Goal: Check status: Check status

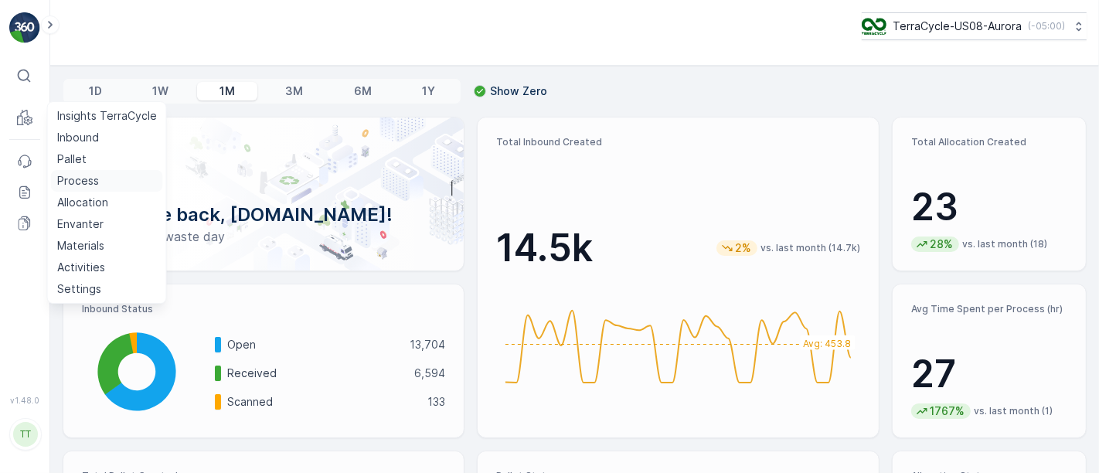
click at [80, 180] on p "Process" at bounding box center [78, 180] width 42 height 15
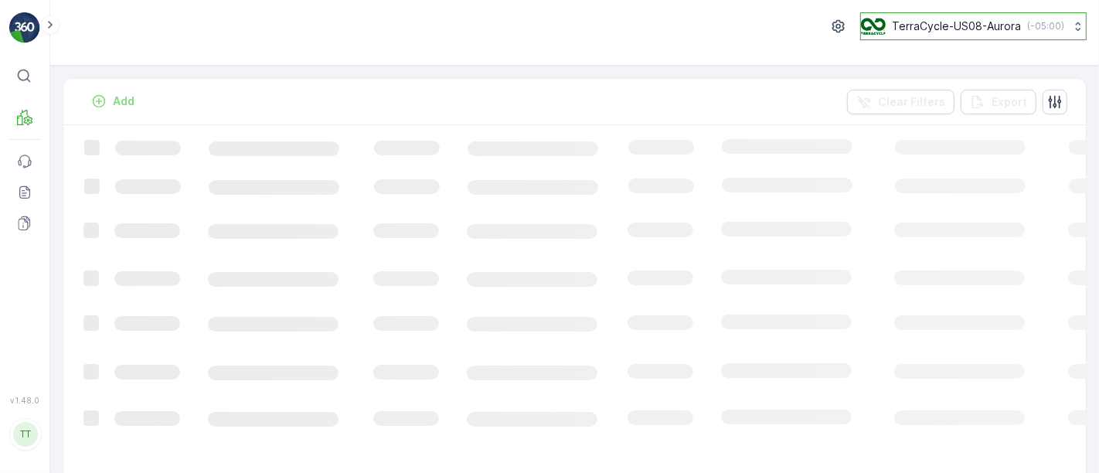
click at [960, 36] on button "TerraCycle-US08-Aurora ( -05:00 )" at bounding box center [973, 26] width 226 height 28
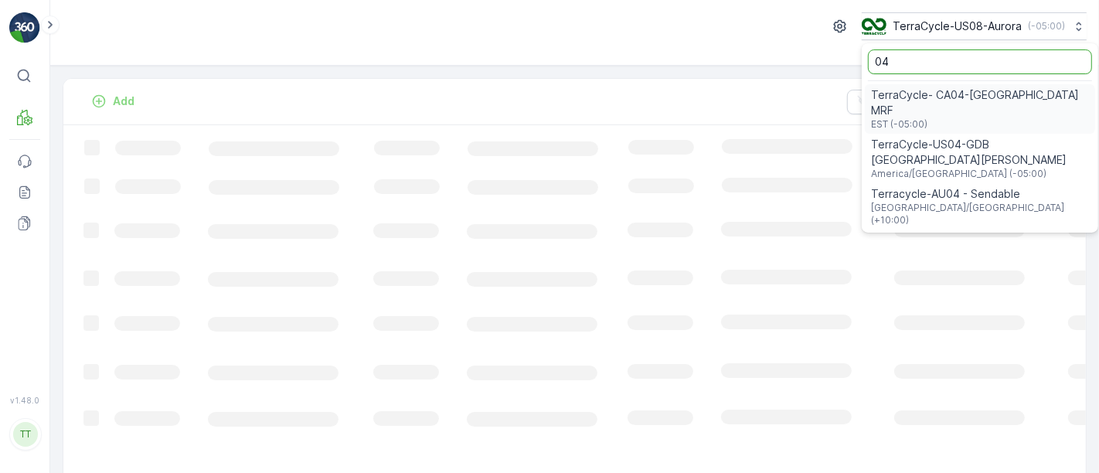
type input "04"
click at [934, 100] on span "TerraCycle- CA04-Canada MRF" at bounding box center [980, 102] width 218 height 31
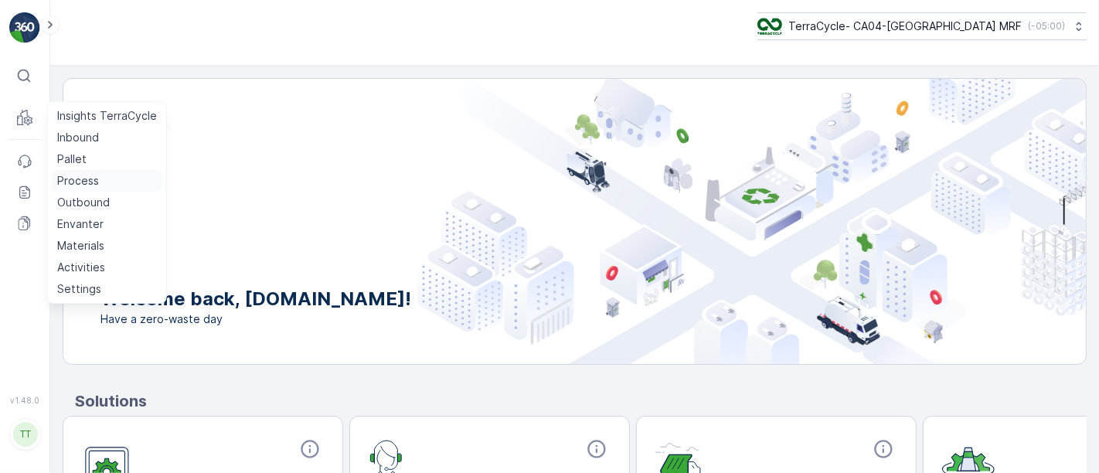
click at [77, 181] on p "Process" at bounding box center [78, 180] width 42 height 15
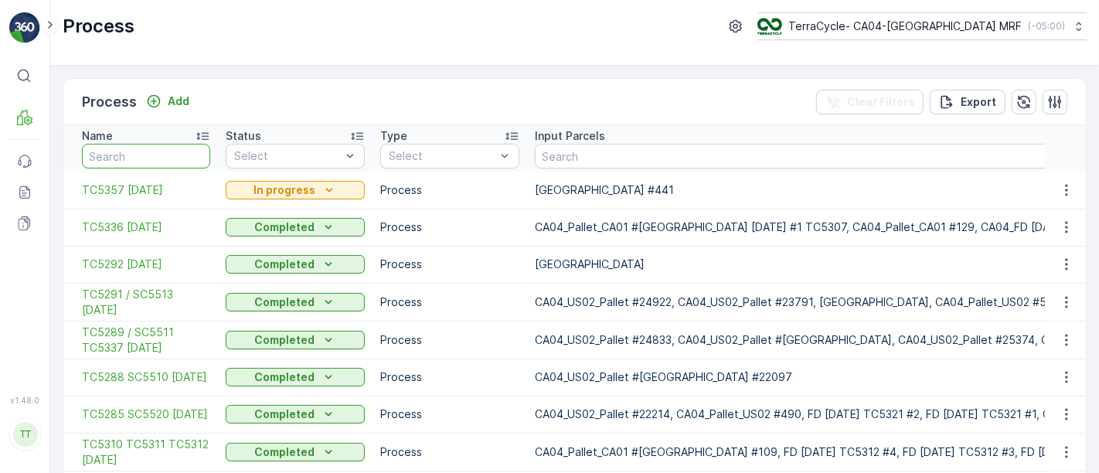
click at [152, 159] on input "text" at bounding box center [146, 156] width 128 height 25
paste input "TC5274"
type input "TC5274"
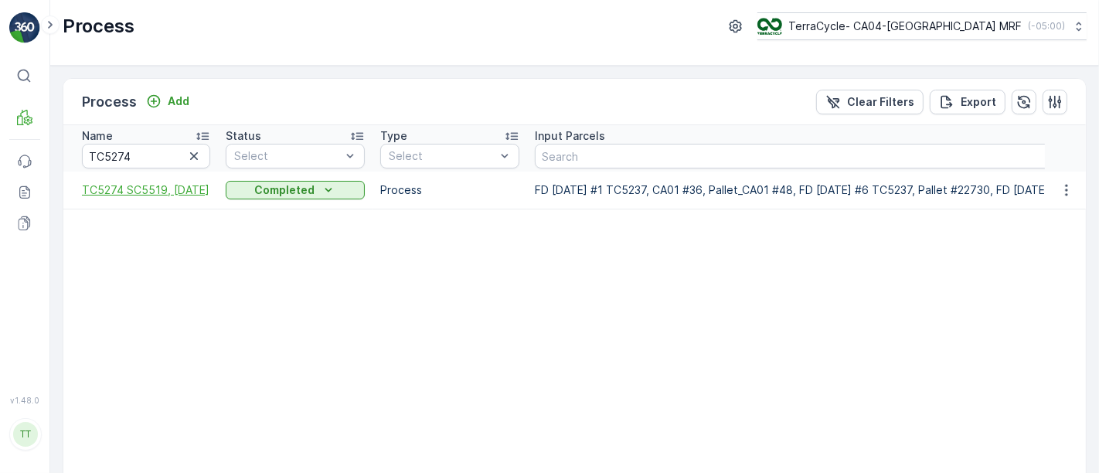
click at [160, 185] on span "TC5274 SC5519, 3/5/25" at bounding box center [146, 189] width 128 height 15
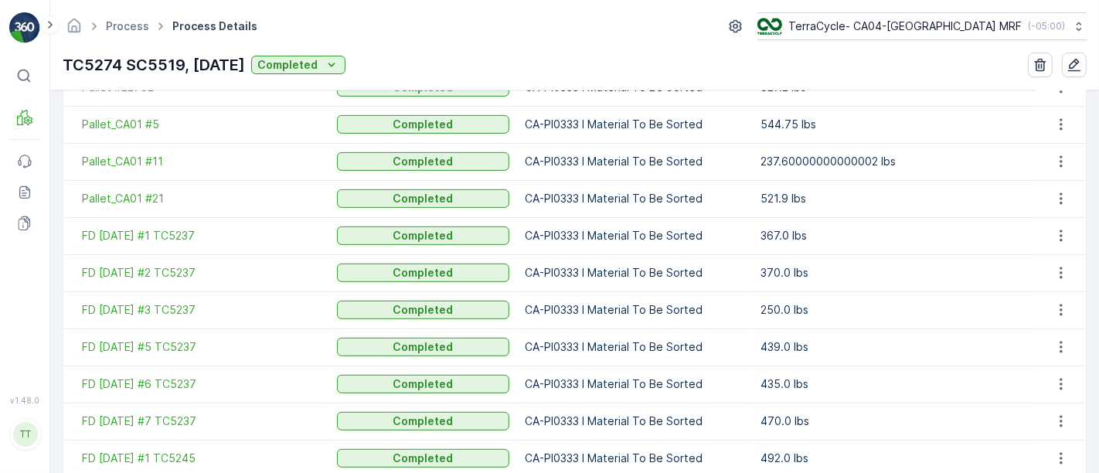
scroll to position [515, 0]
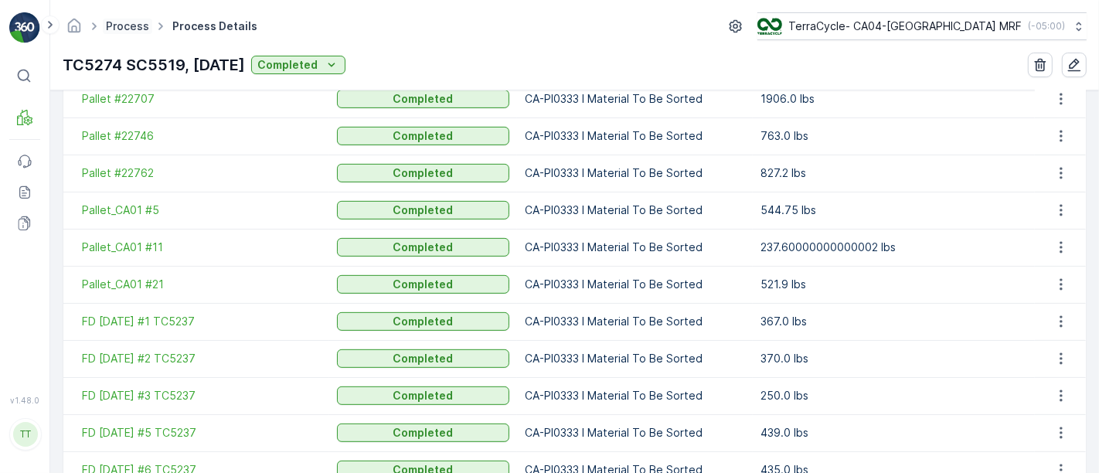
click at [141, 28] on link "Process" at bounding box center [127, 25] width 43 height 13
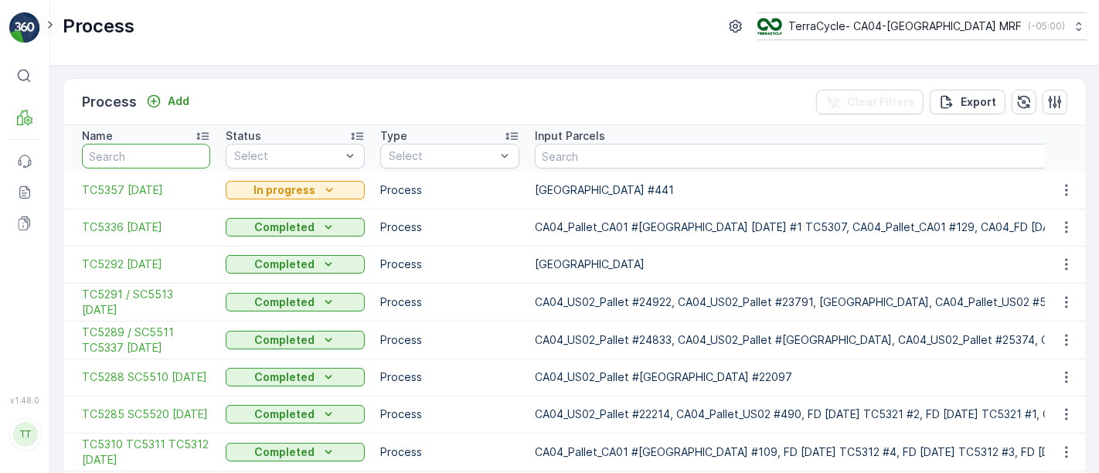
click at [134, 155] on input "text" at bounding box center [146, 156] width 128 height 25
paste input "5288"
type input "5288"
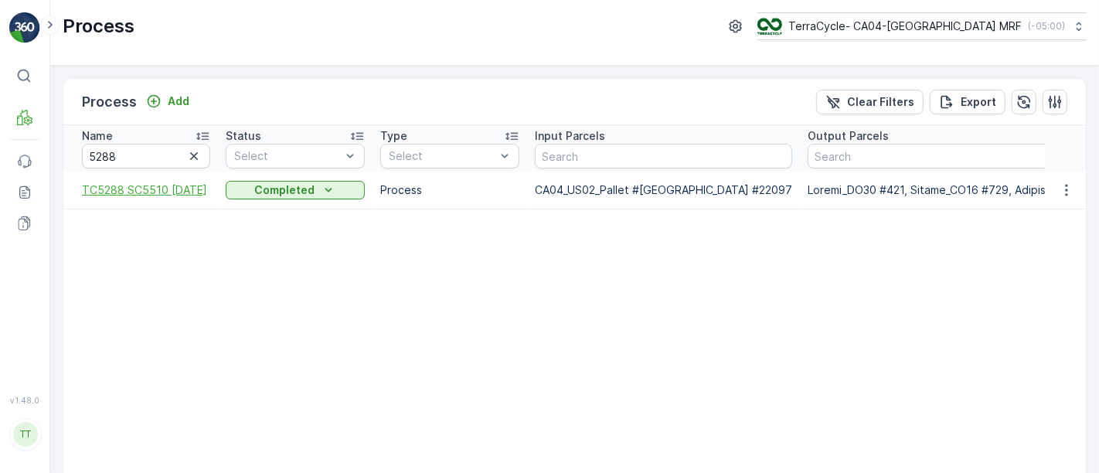
click at [130, 182] on span "TC5288 SC5510 05/01/25" at bounding box center [146, 189] width 128 height 15
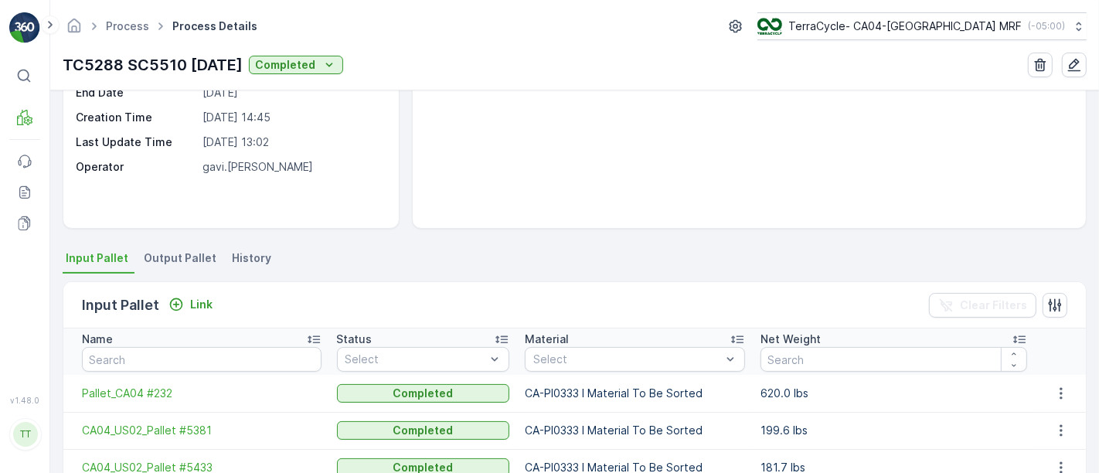
scroll to position [167, 0]
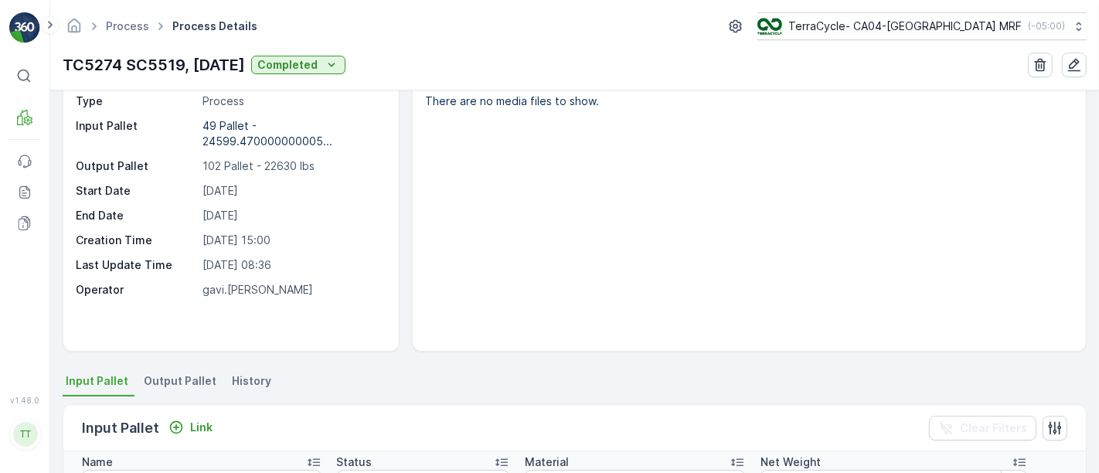
scroll to position [86, 0]
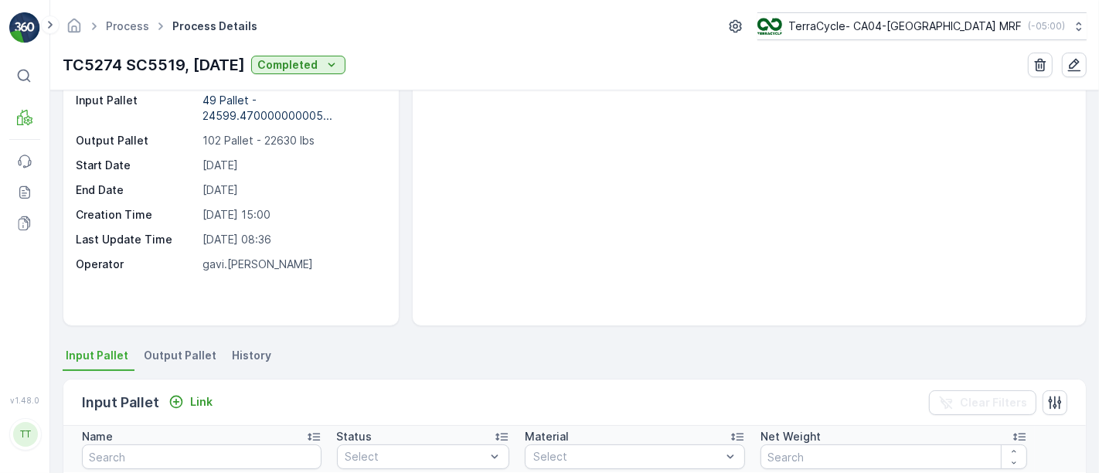
click at [180, 350] on span "Output Pallet" at bounding box center [180, 355] width 73 height 15
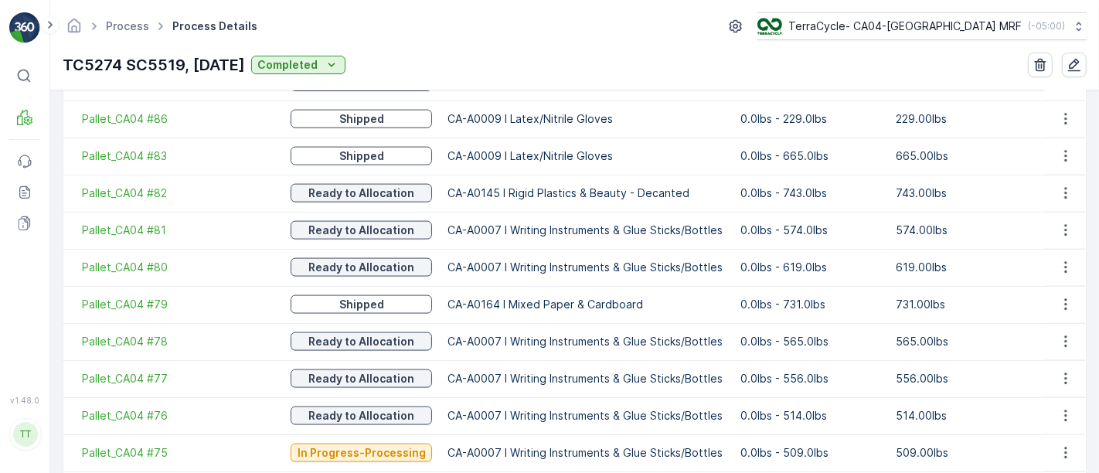
scroll to position [2002, 0]
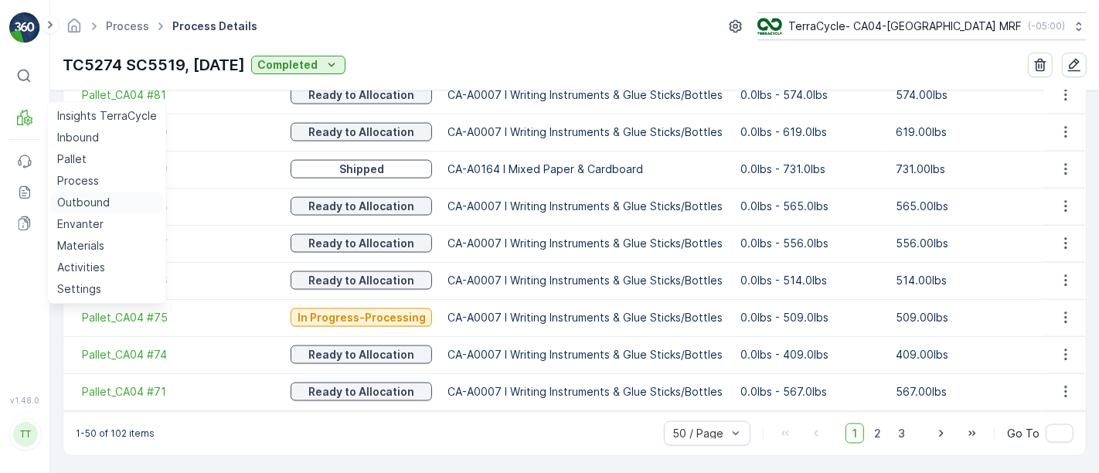
click at [74, 206] on p "Outbound" at bounding box center [83, 202] width 53 height 15
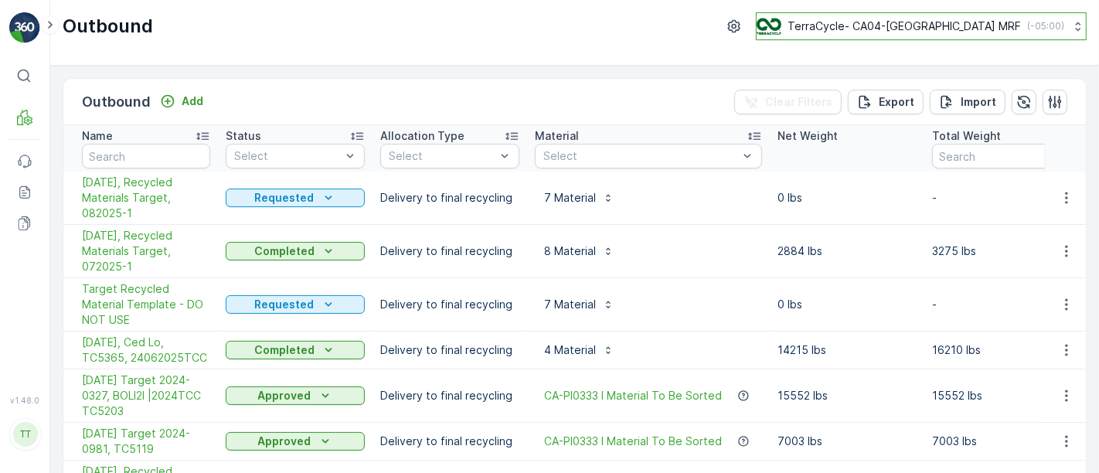
click at [875, 23] on p "TerraCycle- CA04-Canada MRF" at bounding box center [903, 26] width 233 height 15
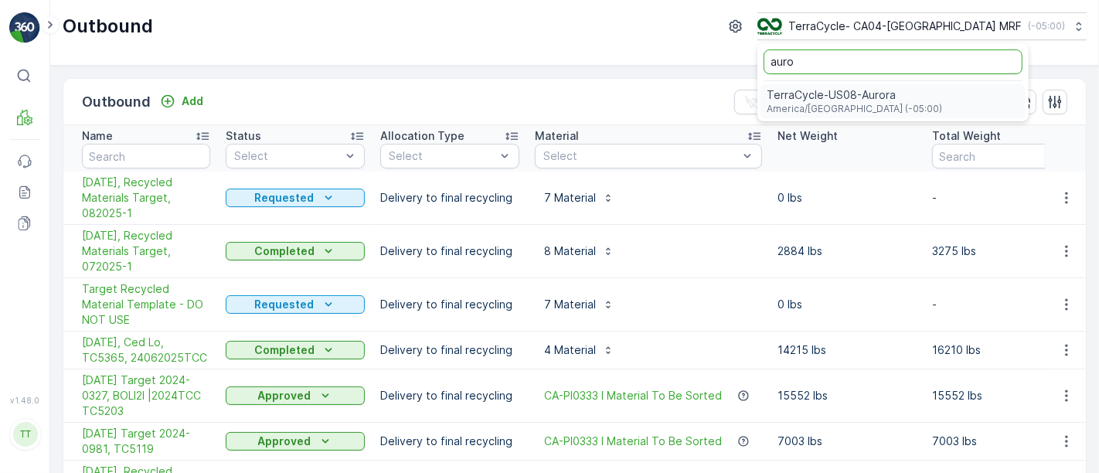
type input "auro"
click at [893, 108] on span "America/Chicago (-05:00)" at bounding box center [853, 109] width 175 height 12
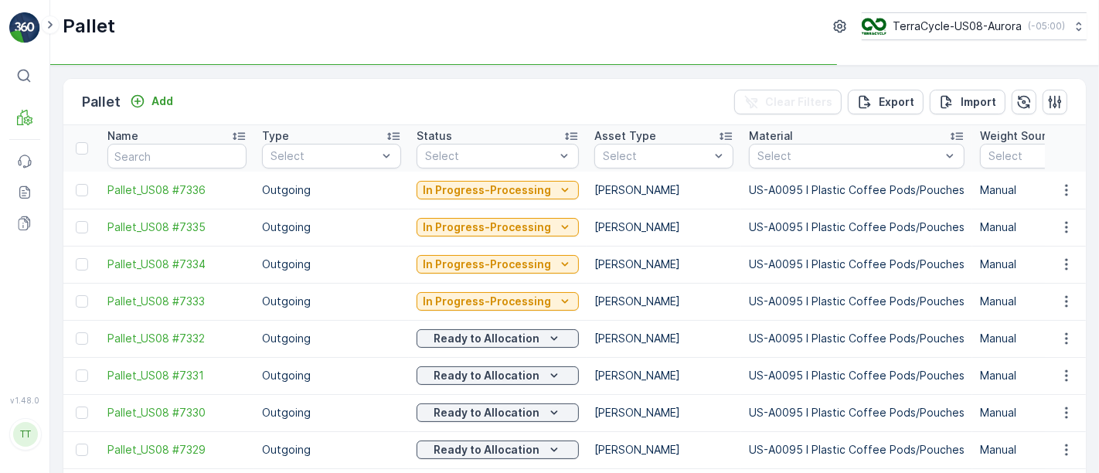
click at [671, 280] on td "[PERSON_NAME]" at bounding box center [663, 264] width 155 height 37
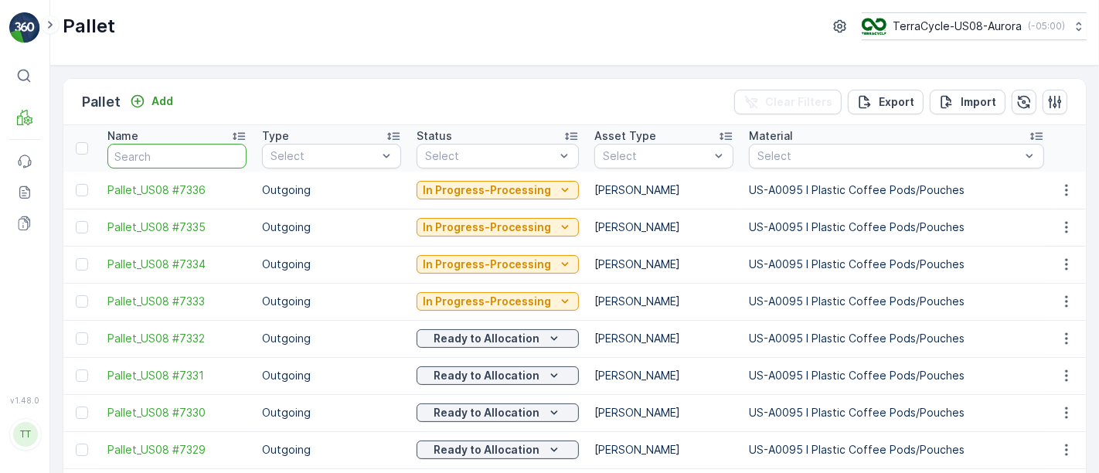
click at [186, 147] on input "text" at bounding box center [176, 156] width 139 height 25
type input "fd"
